Goal: Book appointment/travel/reservation

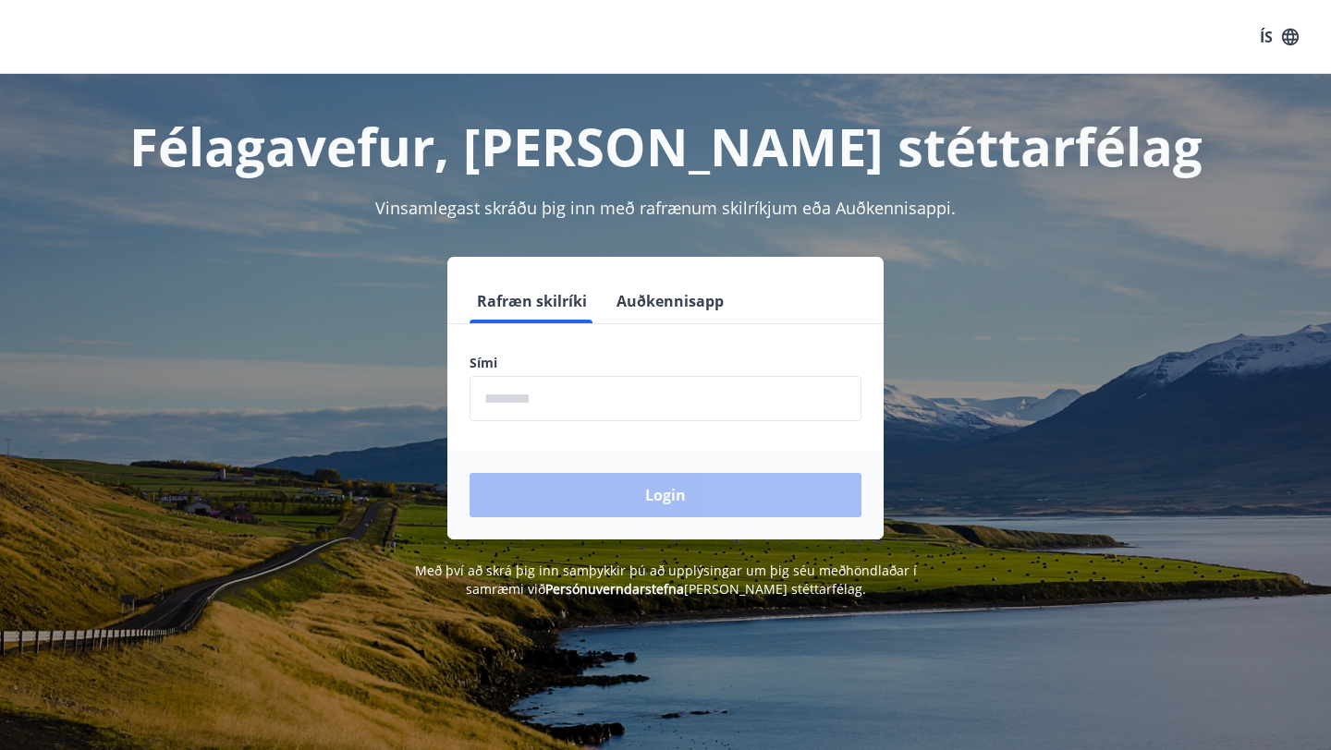
click at [682, 395] on input "phone" at bounding box center [665, 398] width 392 height 45
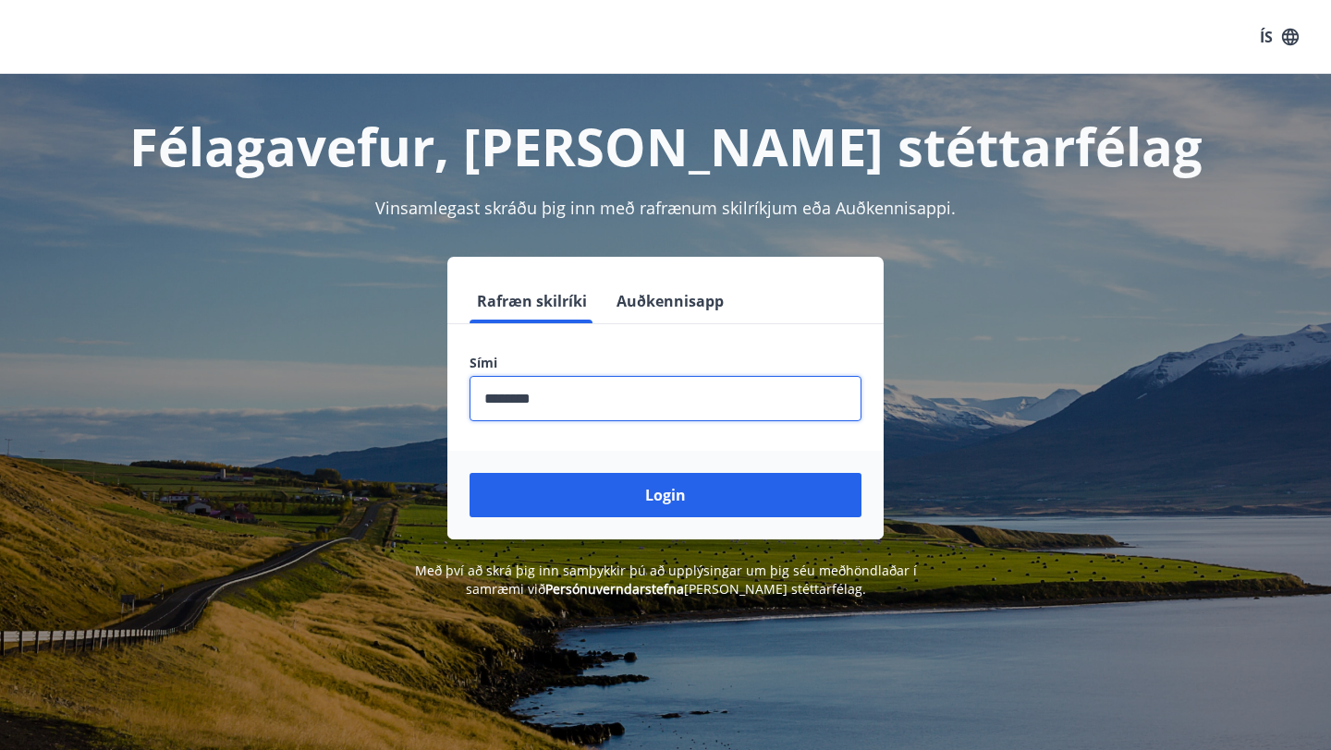
type input "********"
click at [469, 473] on button "Login" at bounding box center [665, 495] width 392 height 44
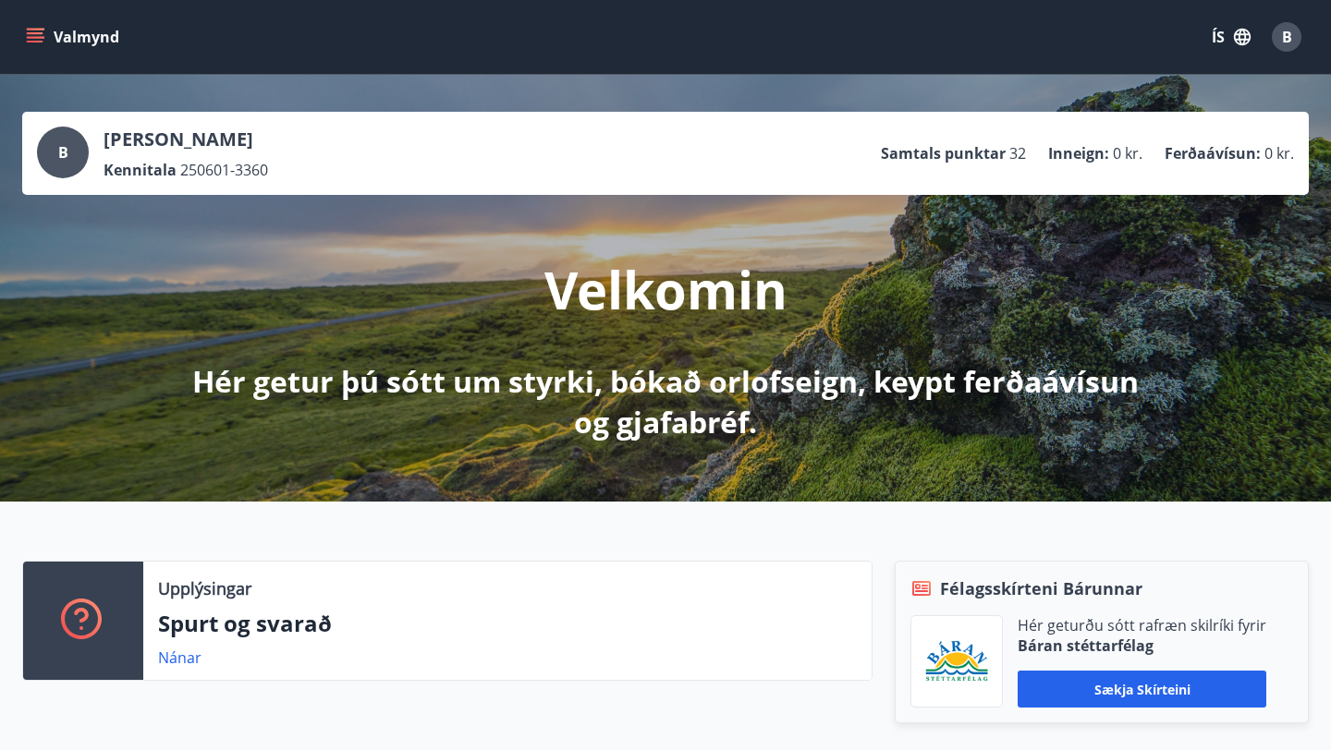
click at [29, 36] on icon "menu" at bounding box center [35, 37] width 18 height 18
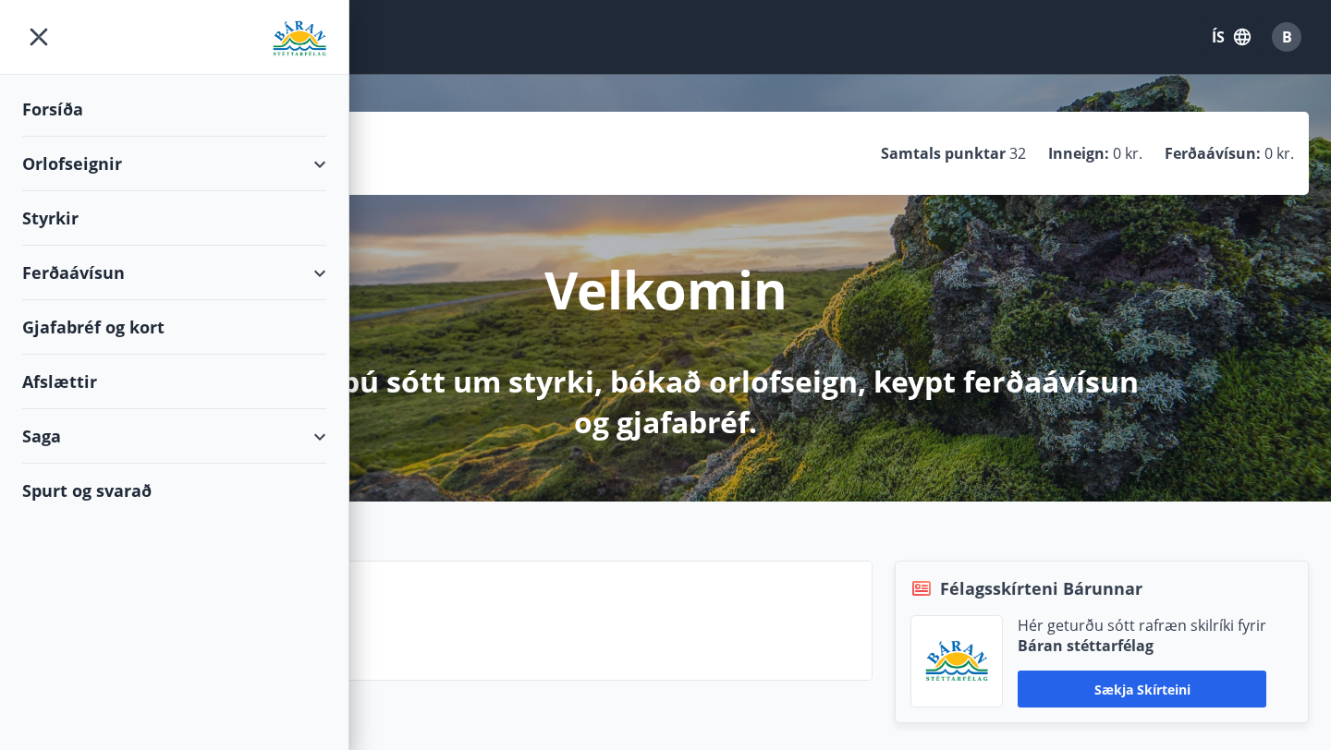
click at [310, 165] on div "Orlofseignir" at bounding box center [174, 164] width 304 height 55
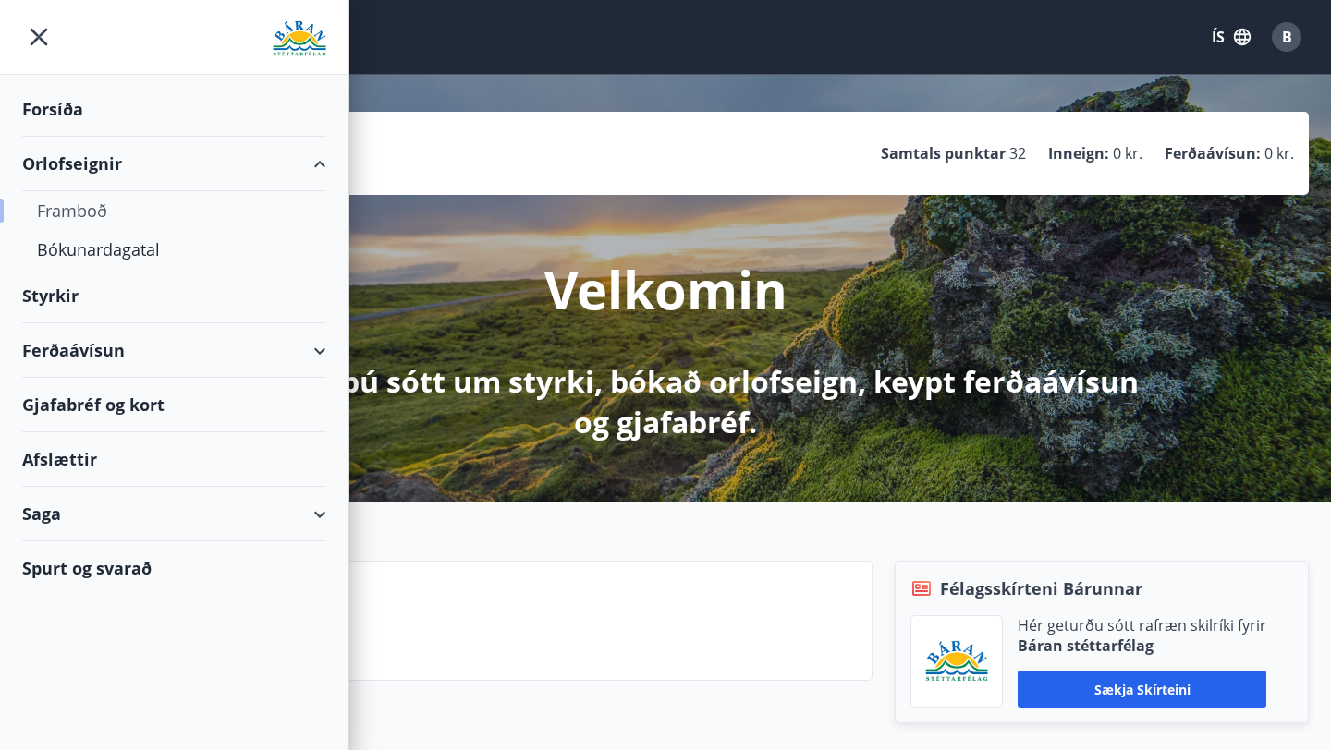
click at [72, 214] on div "Framboð" at bounding box center [174, 210] width 274 height 39
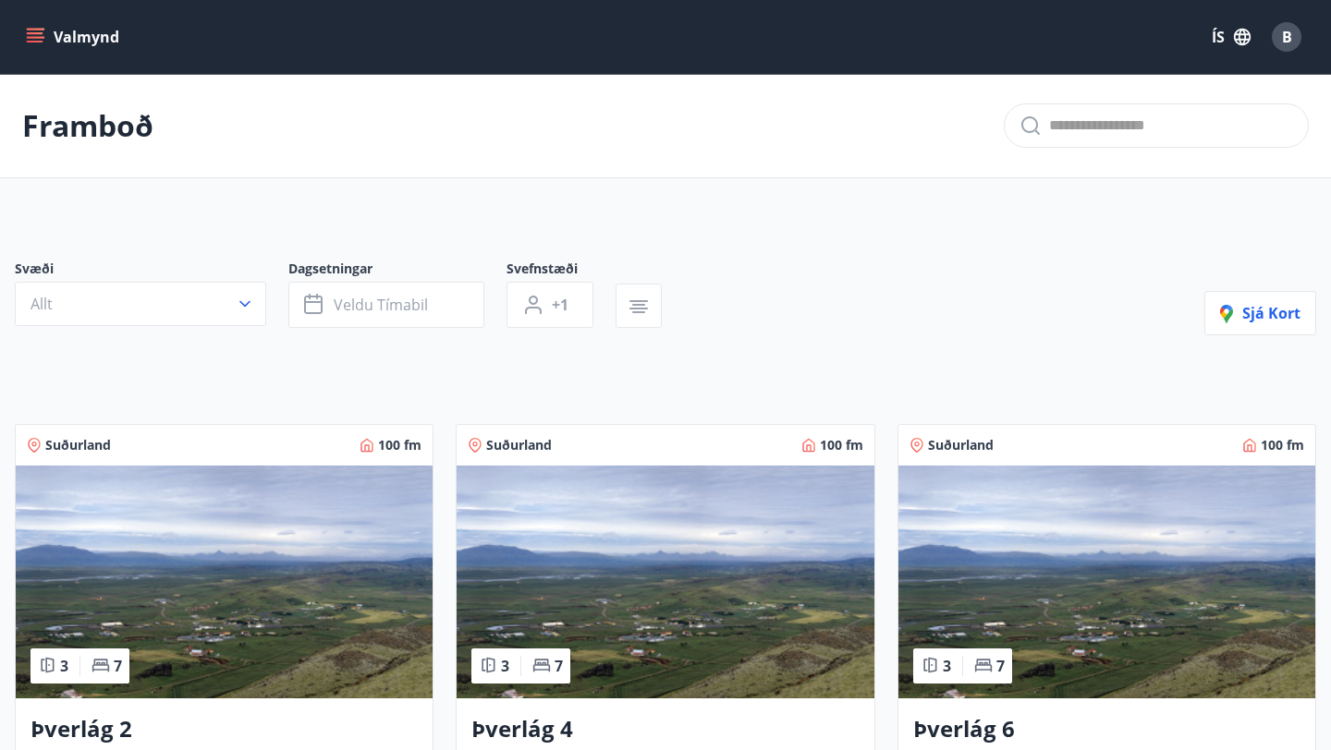
click at [221, 311] on button "Allt" at bounding box center [140, 304] width 251 height 44
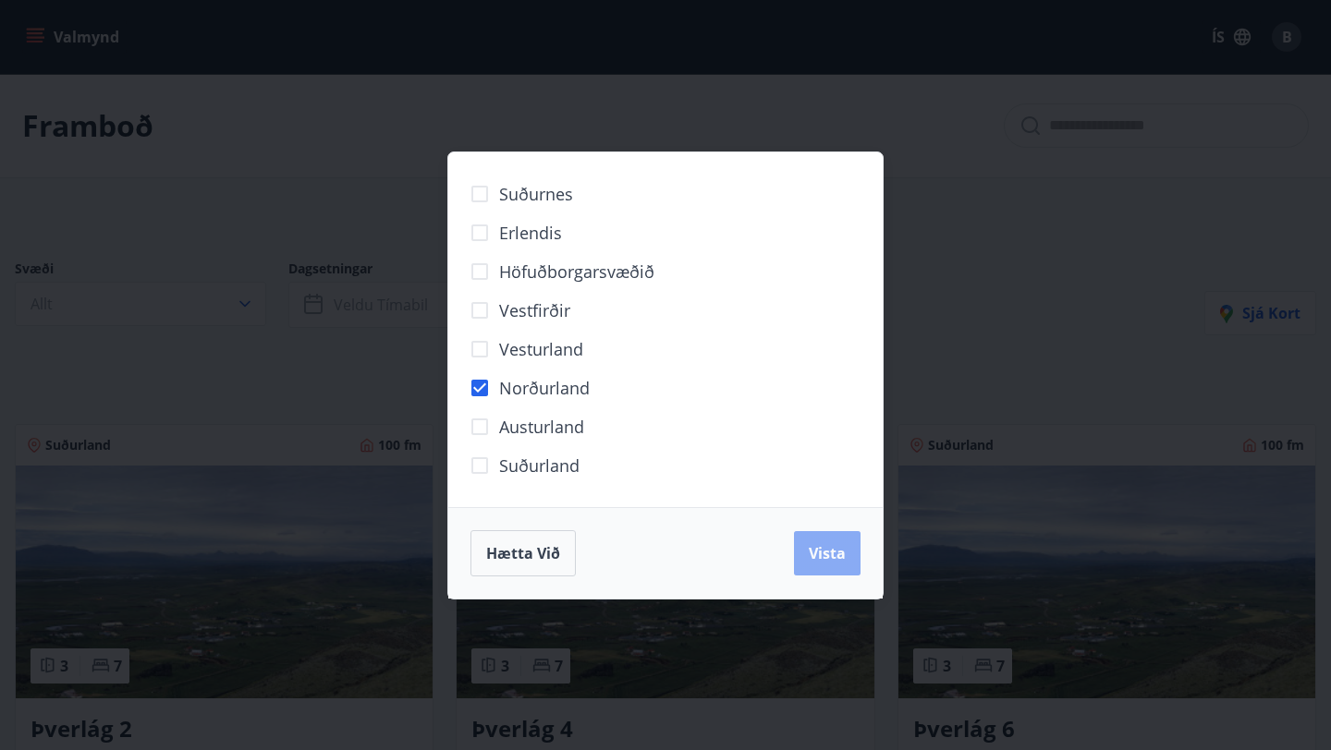
click at [824, 555] on span "Vista" at bounding box center [827, 553] width 37 height 20
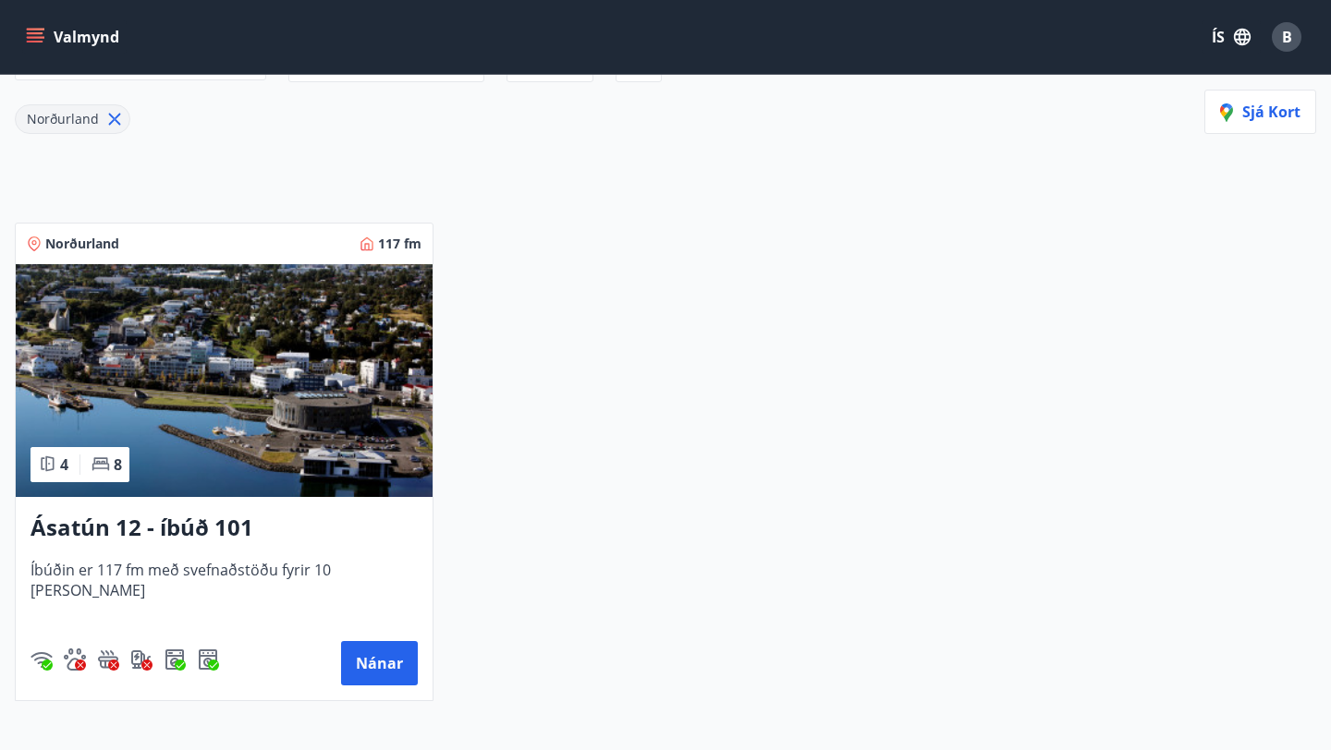
scroll to position [259, 0]
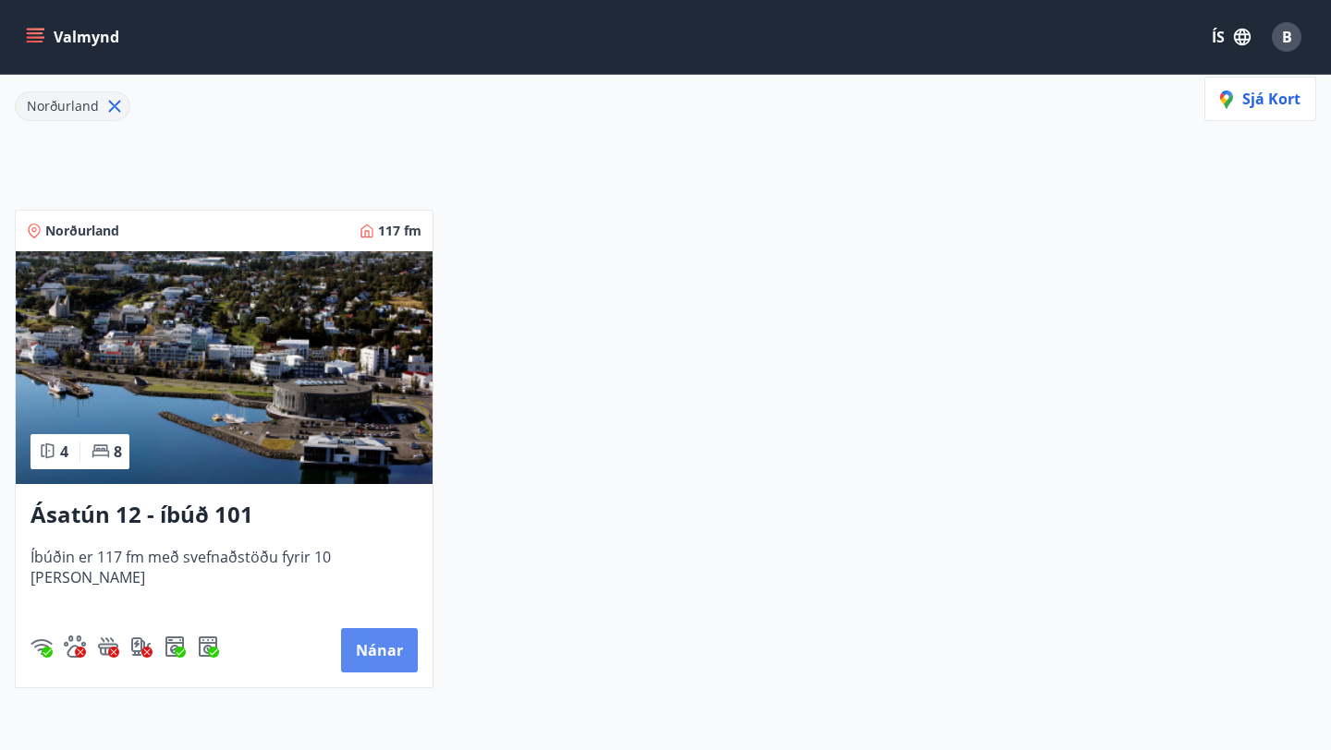
click at [383, 649] on button "Nánar" at bounding box center [379, 650] width 77 height 44
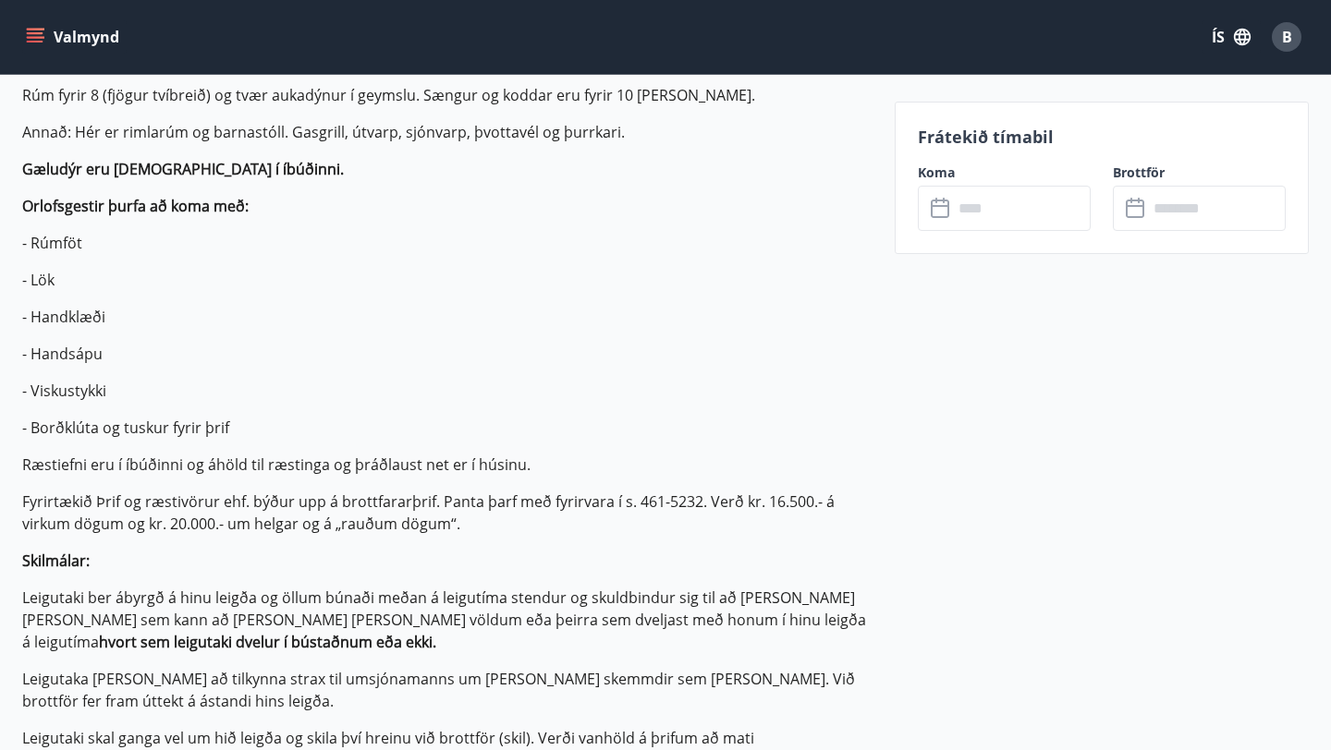
scroll to position [358, 0]
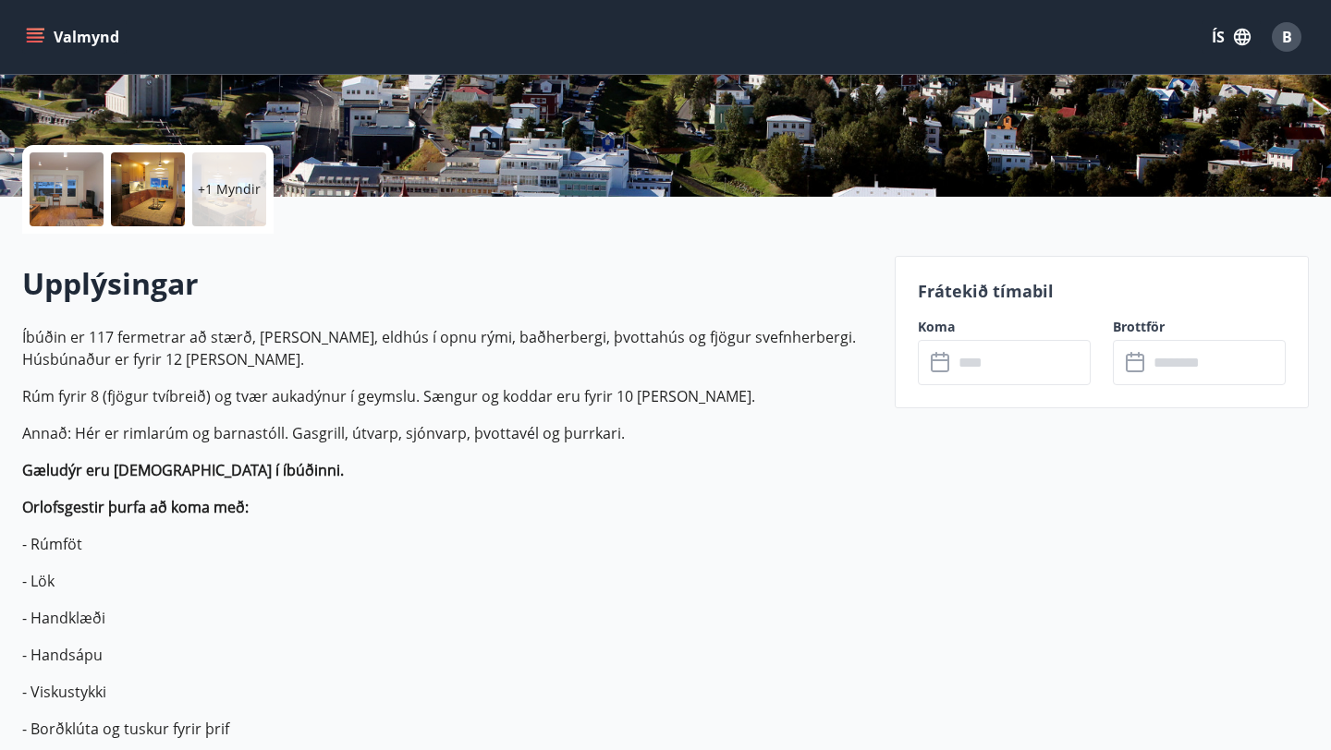
click at [995, 368] on input "text" at bounding box center [1022, 362] width 138 height 45
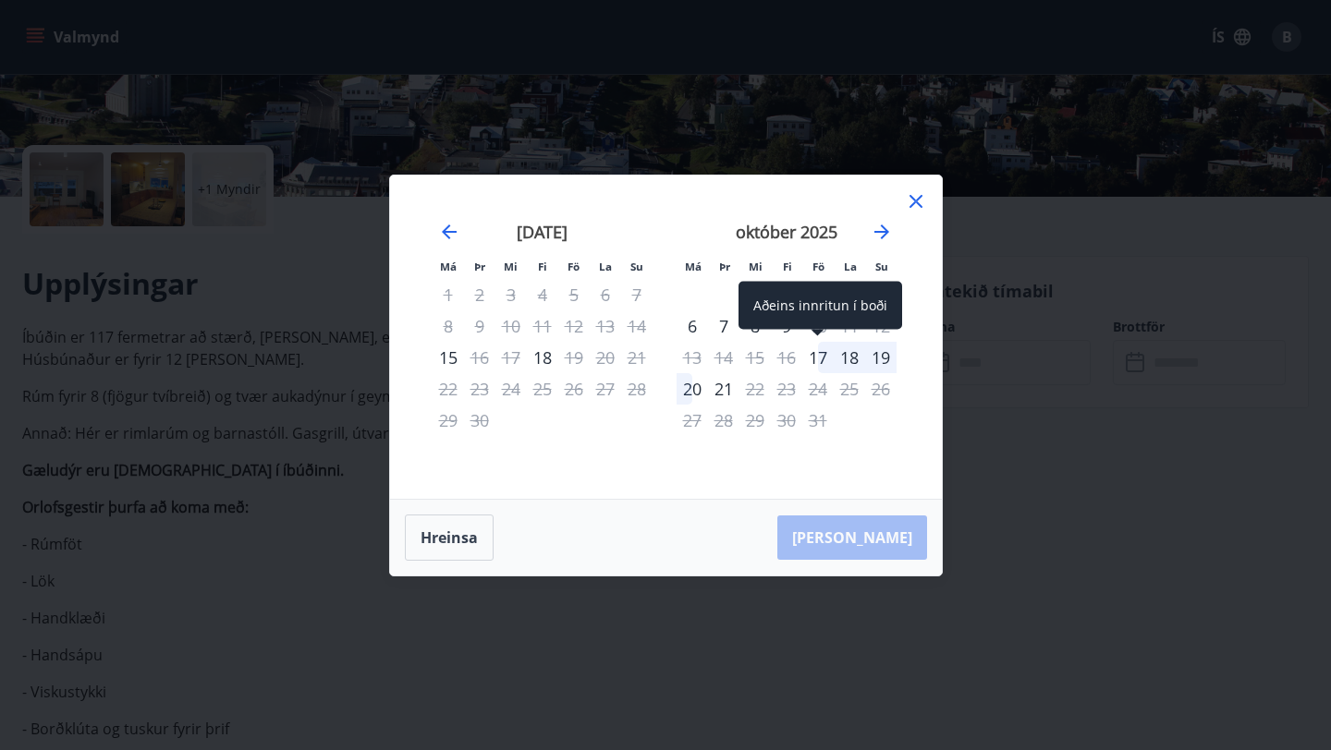
click at [824, 354] on div "17" at bounding box center [817, 357] width 31 height 31
click at [730, 395] on div "21" at bounding box center [723, 388] width 31 height 31
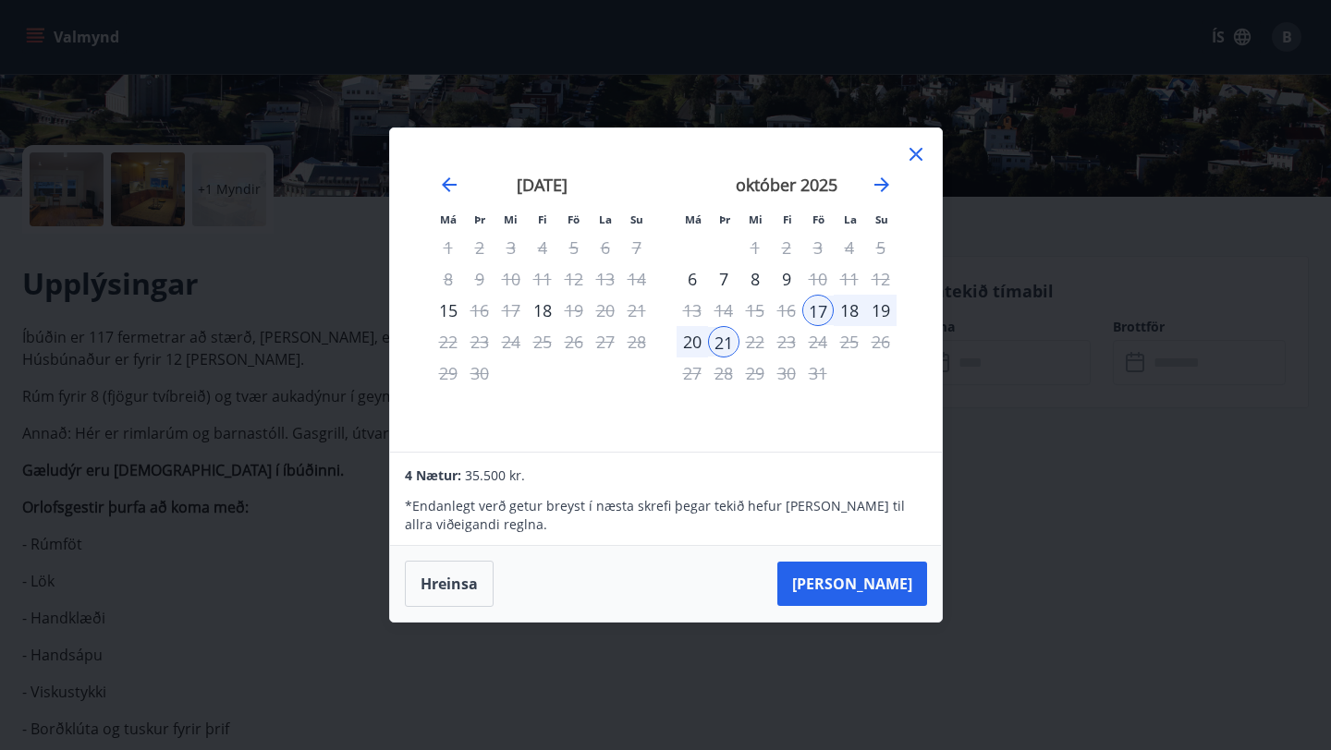
click at [698, 344] on div "20" at bounding box center [691, 341] width 31 height 31
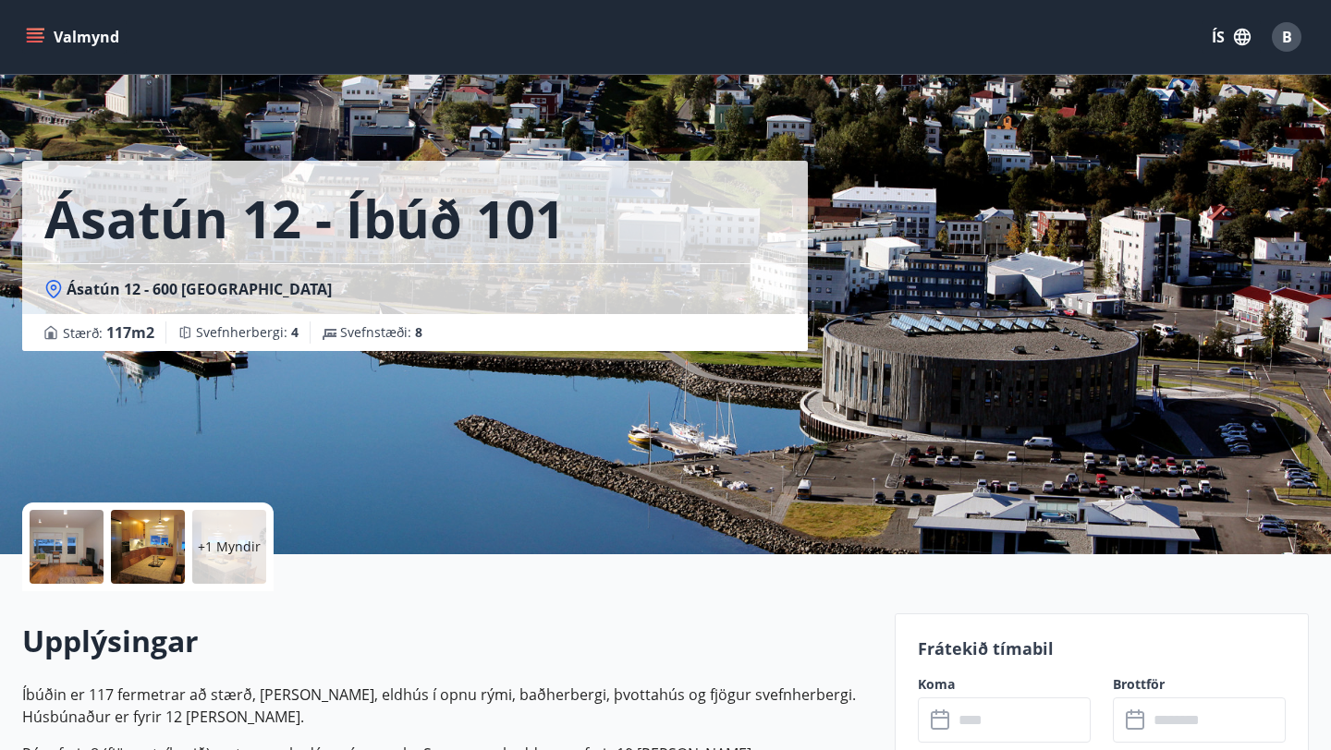
click at [39, 38] on icon "menu" at bounding box center [37, 37] width 20 height 2
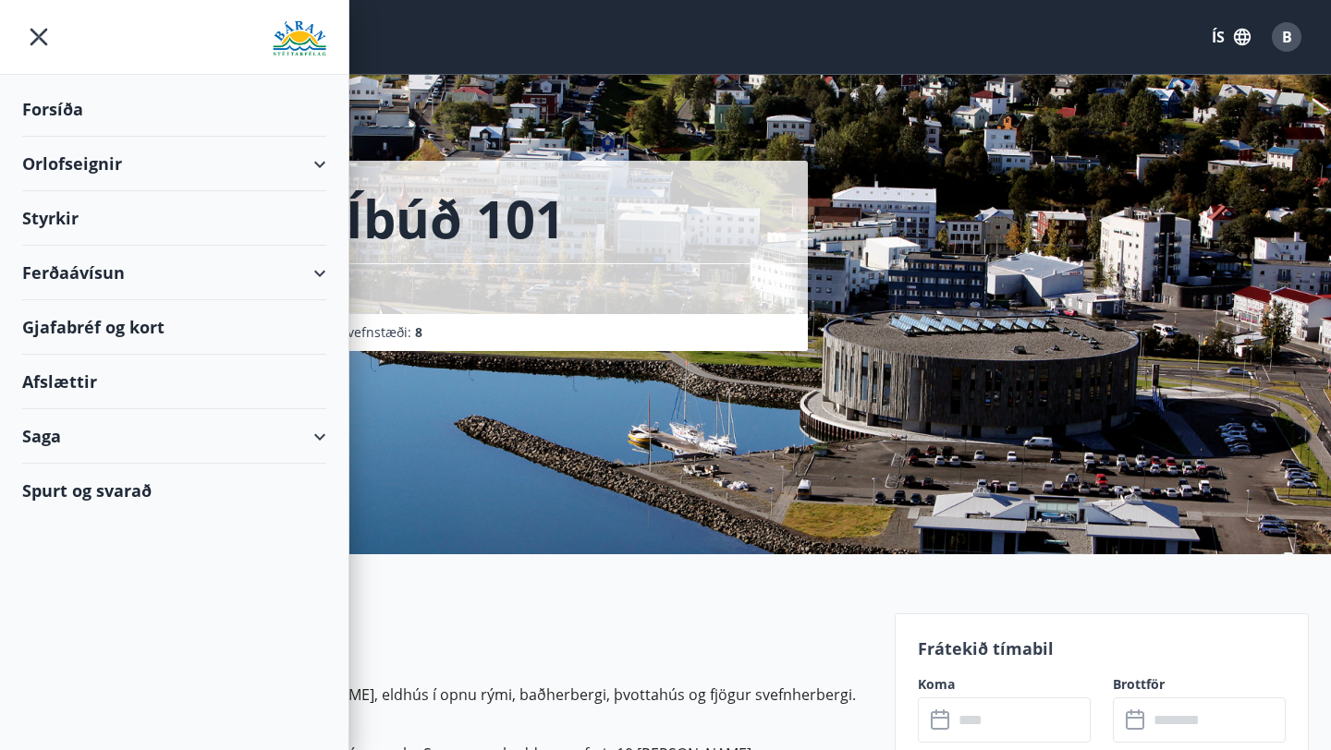
click at [120, 276] on div "Ferðaávísun" at bounding box center [174, 273] width 304 height 55
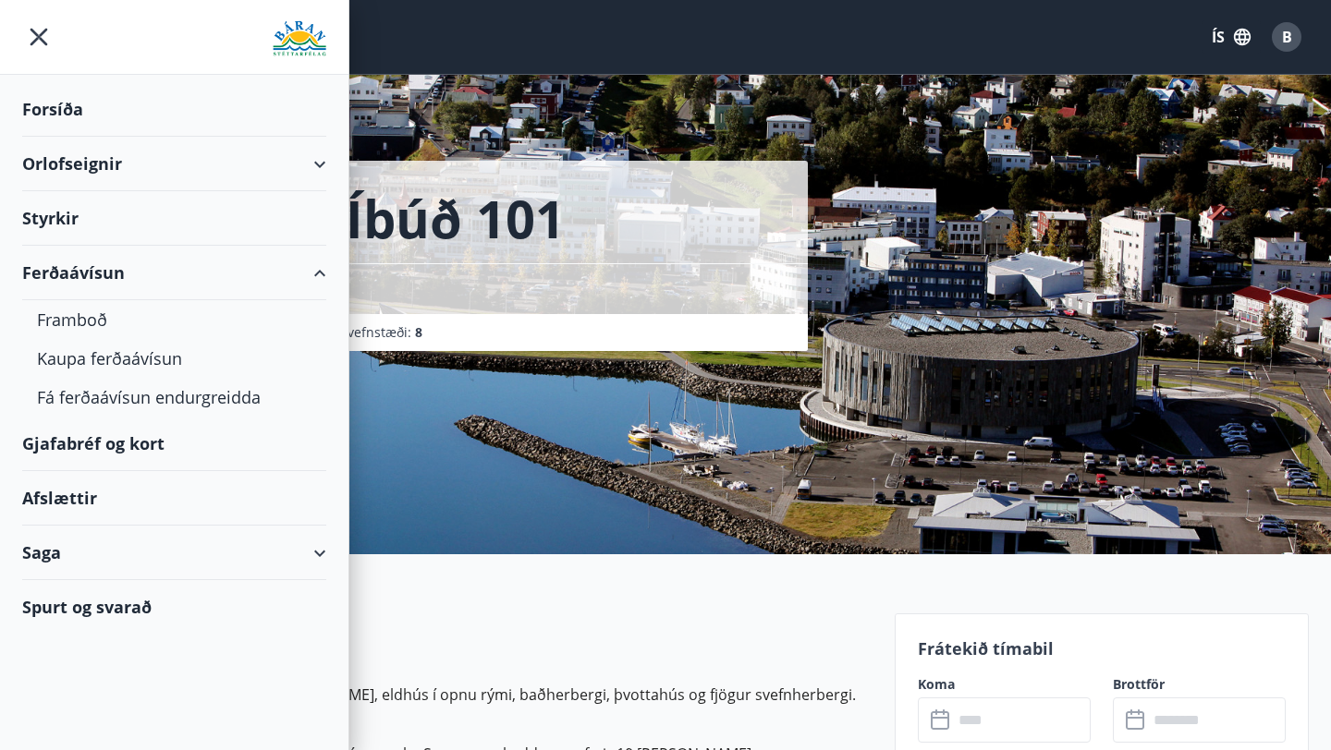
click at [53, 215] on div "Styrkir" at bounding box center [174, 218] width 304 height 55
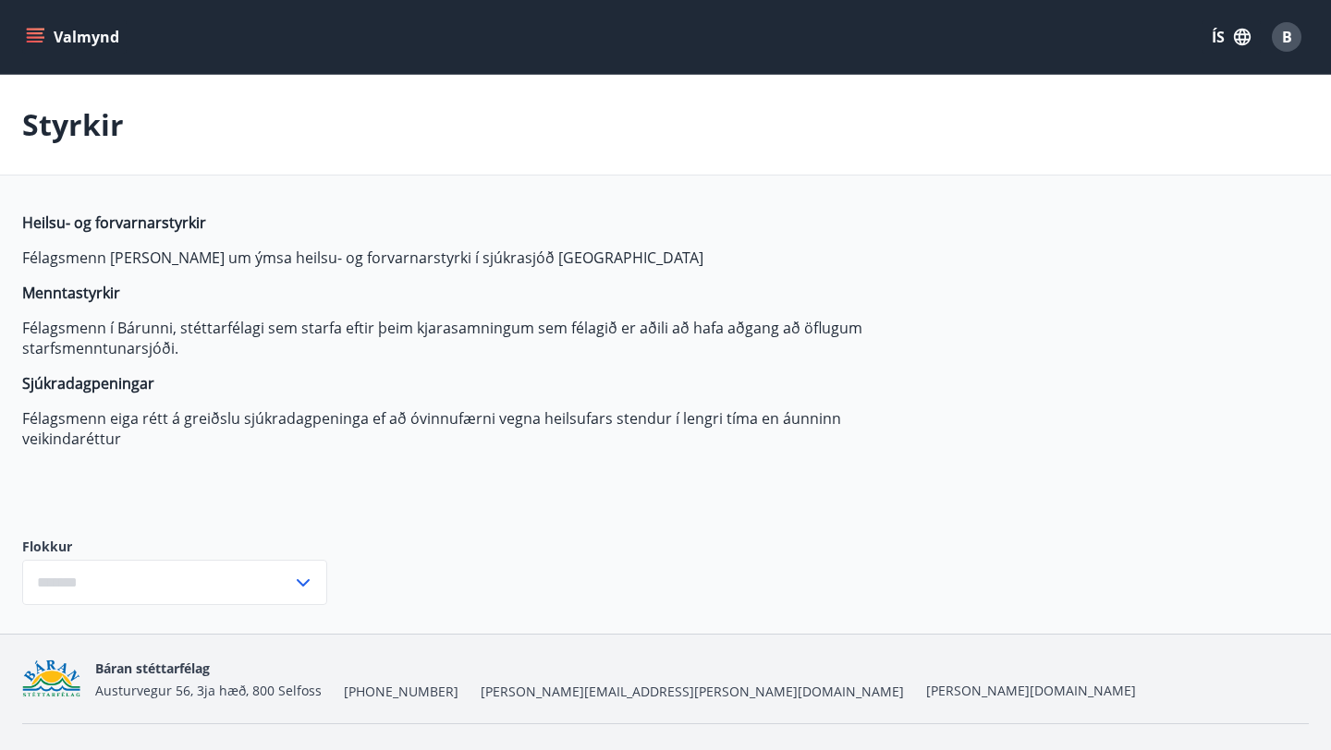
type input "***"
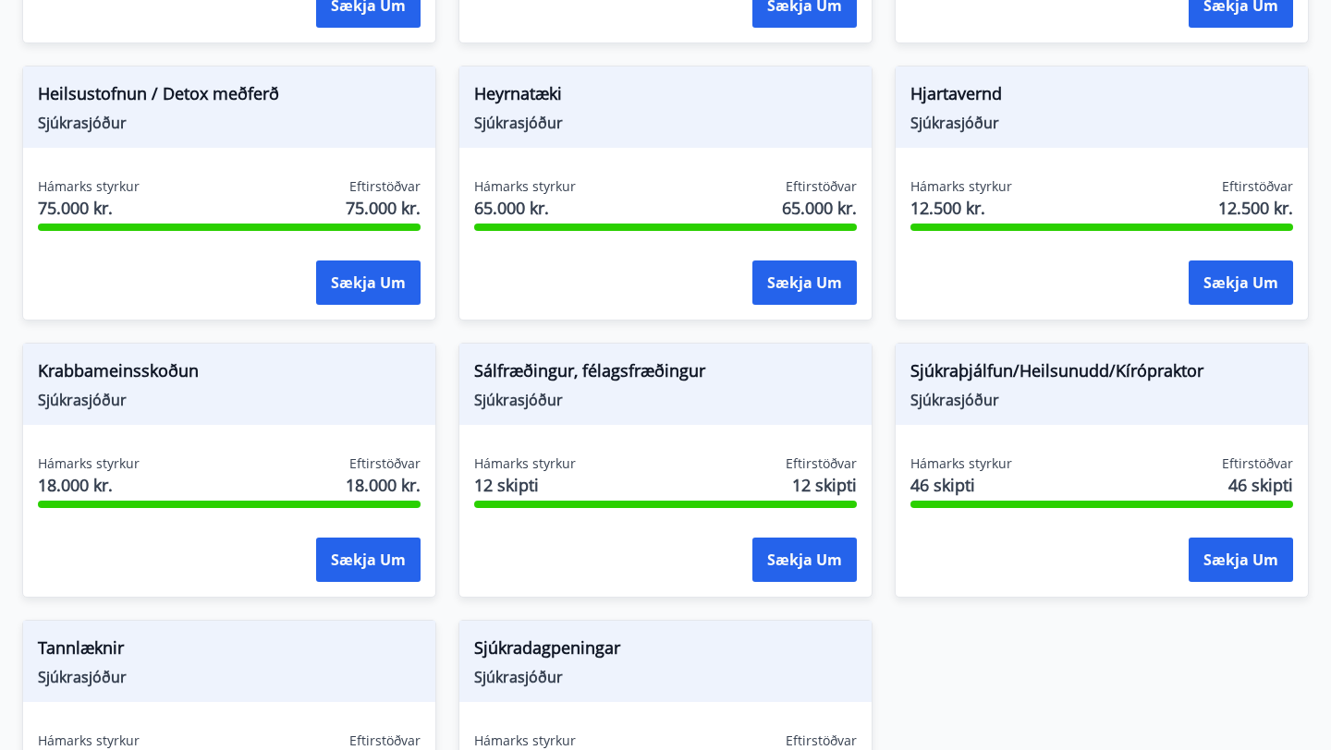
scroll to position [1138, 0]
